Goal: Book appointment/travel/reservation

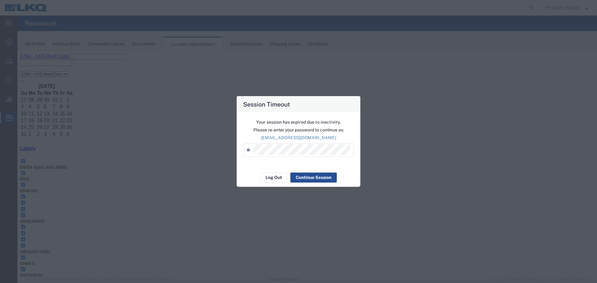
scroll to position [62, 0]
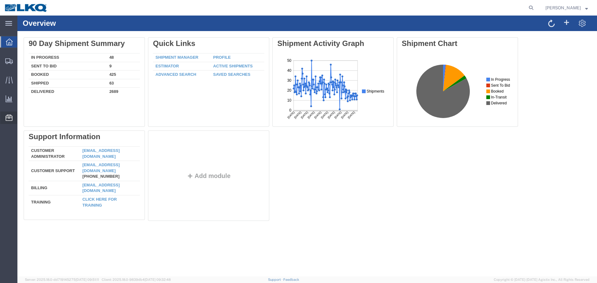
click at [0, 0] on span "Location Appointment" at bounding box center [0, 0] width 0 height 0
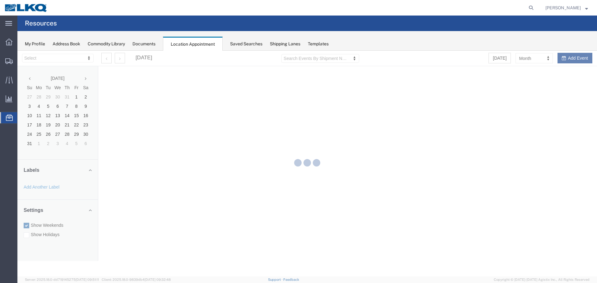
select select "27634"
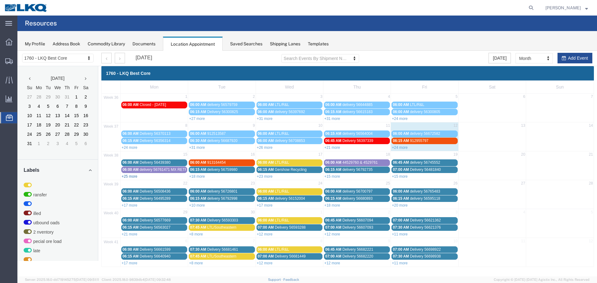
click at [128, 178] on link "+25 more" at bounding box center [130, 177] width 16 height 4
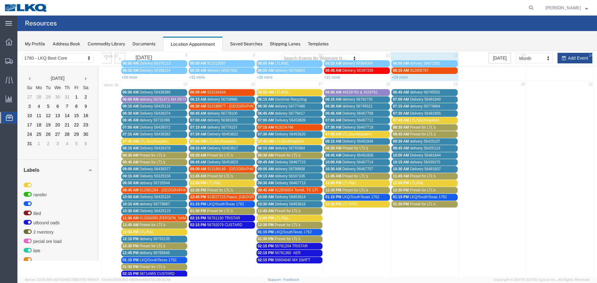
scroll to position [62, 0]
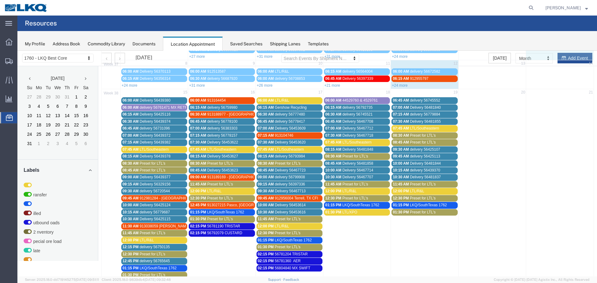
click at [579, 60] on div "36 1 2 3 4 5 6 7 06:00 AM Closed - [DATE] 06:00 AM delivery 56579759 06:00 AM L…" at bounding box center [348, 45] width 492 height 29
select select "1"
select select
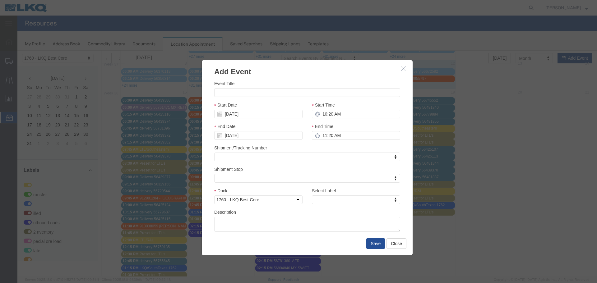
drag, startPoint x: 258, startPoint y: 98, endPoint x: 229, endPoint y: 90, distance: 30.3
click at [258, 98] on div "Event Title Start Date [DATE] Start Time 10:20 AM End Date [DATE] End Time 11:2…" at bounding box center [307, 156] width 186 height 152
click at [229, 90] on input "Event Title" at bounding box center [307, 92] width 186 height 9
type input "L"
click at [403, 68] on icon "button" at bounding box center [403, 68] width 5 height 5
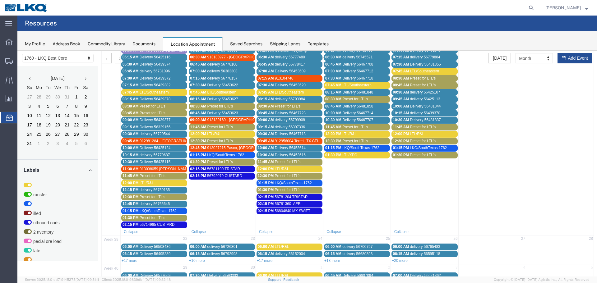
scroll to position [124, 0]
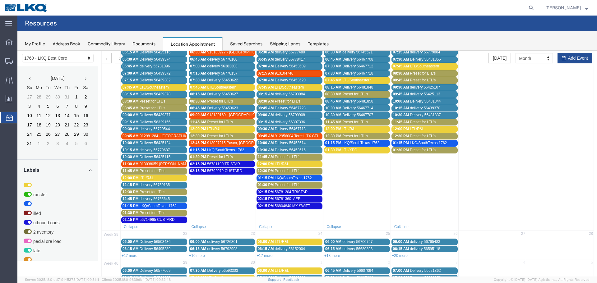
click at [151, 211] on span "Preset for LTL's" at bounding box center [153, 213] width 26 height 4
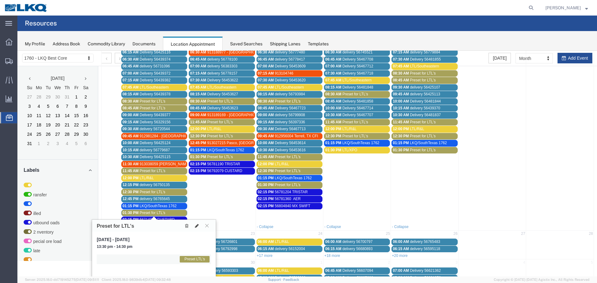
click at [196, 227] on icon at bounding box center [197, 226] width 4 height 4
select select "1"
select select "420"
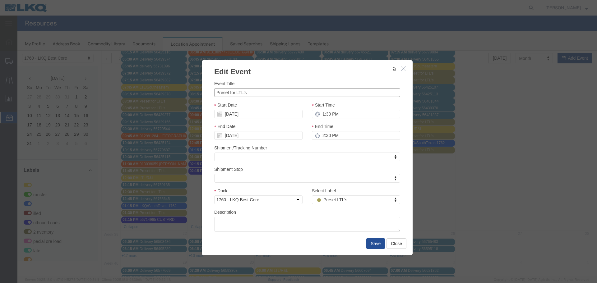
click at [236, 92] on input "Preset for LTL's" at bounding box center [307, 92] width 186 height 9
paste input "PRO# 63926900,"
type input "LTL/AAA C PRO# 63926900,"
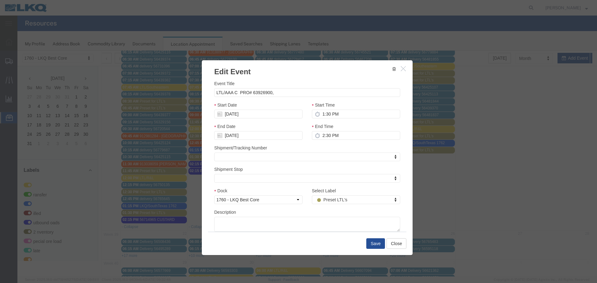
click at [330, 109] on div "Start Time 1:30 PM" at bounding box center [356, 110] width 88 height 17
click at [324, 115] on input "1:30 PM" at bounding box center [356, 114] width 88 height 9
click at [322, 133] on input "2:30 PM" at bounding box center [356, 135] width 88 height 9
type input "2:00 PM"
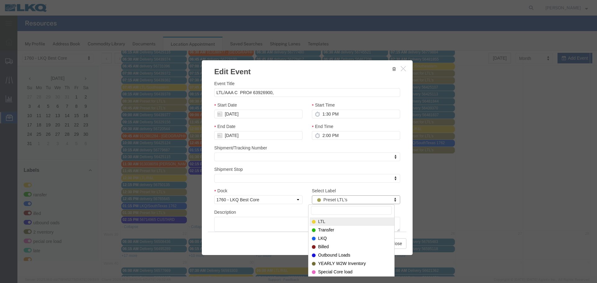
select select "25"
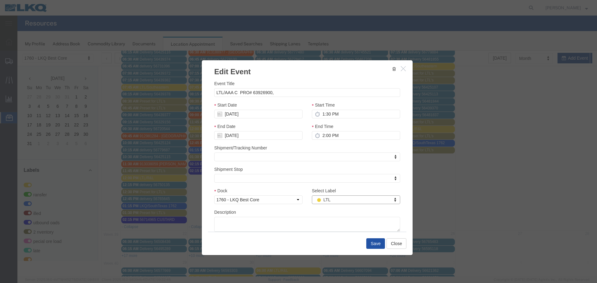
click at [370, 244] on button "Save" at bounding box center [375, 244] width 19 height 11
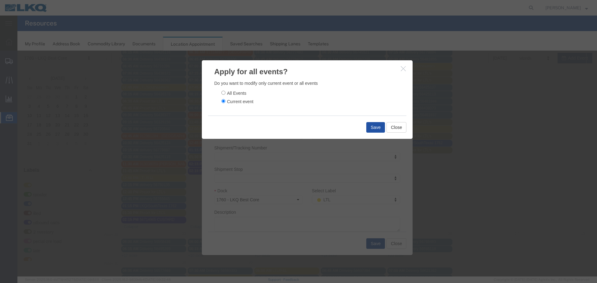
click at [378, 129] on button "Save" at bounding box center [375, 127] width 19 height 11
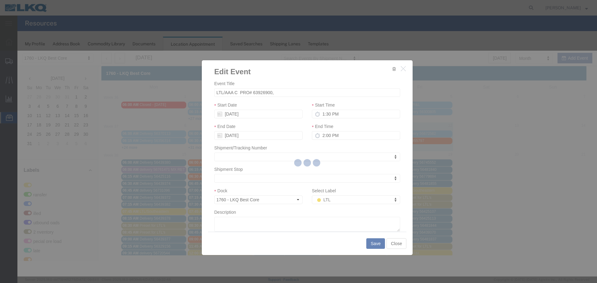
scroll to position [0, 0]
